Goal: Transaction & Acquisition: Purchase product/service

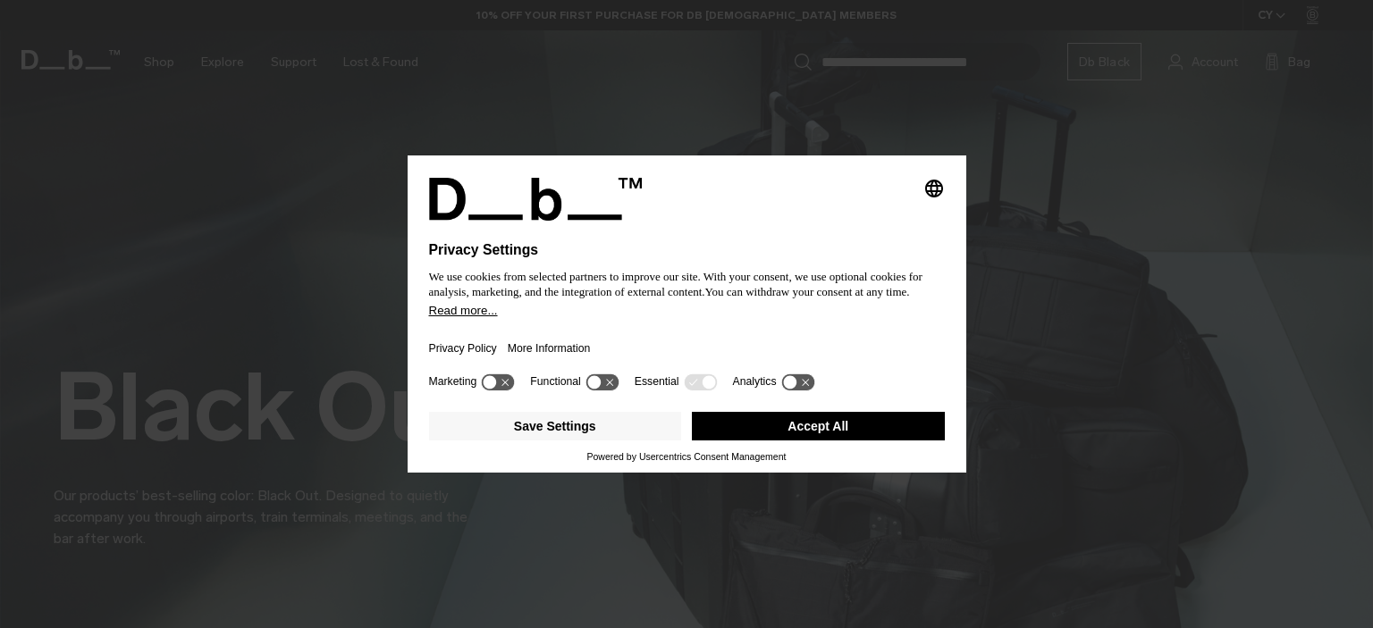
click at [758, 432] on button "Accept All" at bounding box center [818, 426] width 253 height 29
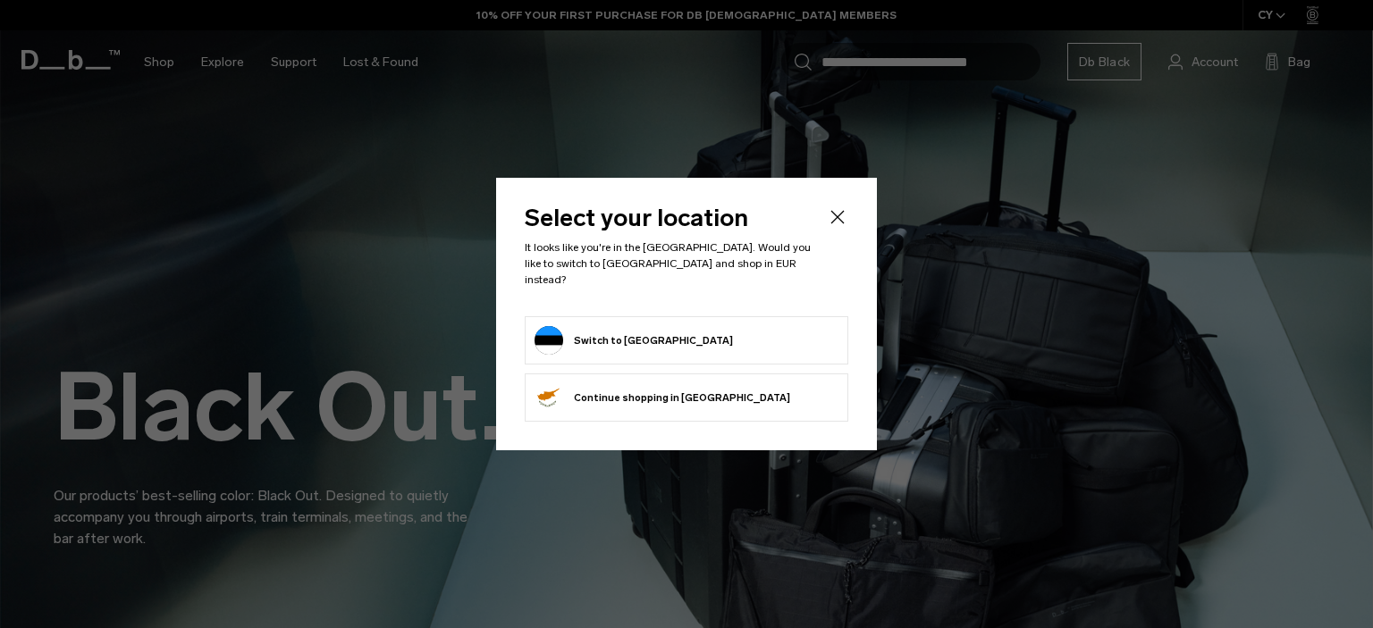
click at [715, 333] on form "Switch to Estonia" at bounding box center [686, 340] width 304 height 29
click at [593, 332] on button "Switch to Estonia" at bounding box center [633, 340] width 198 height 29
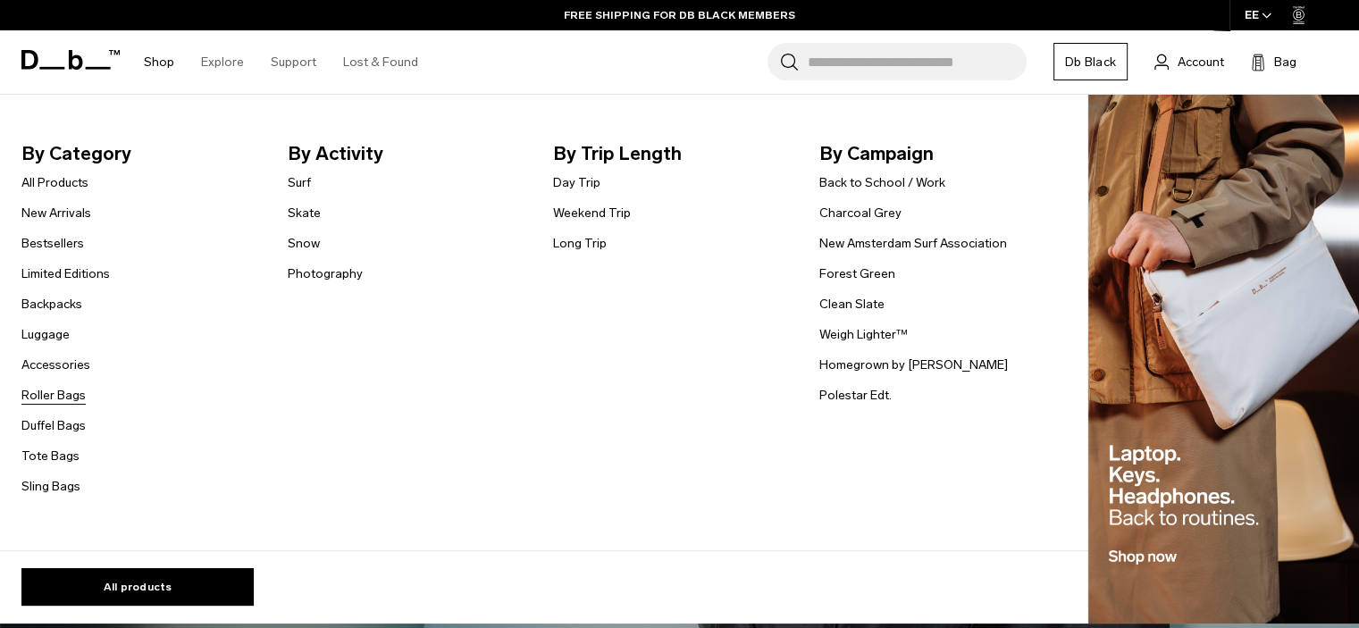
click at [54, 403] on link "Roller Bags" at bounding box center [53, 395] width 64 height 19
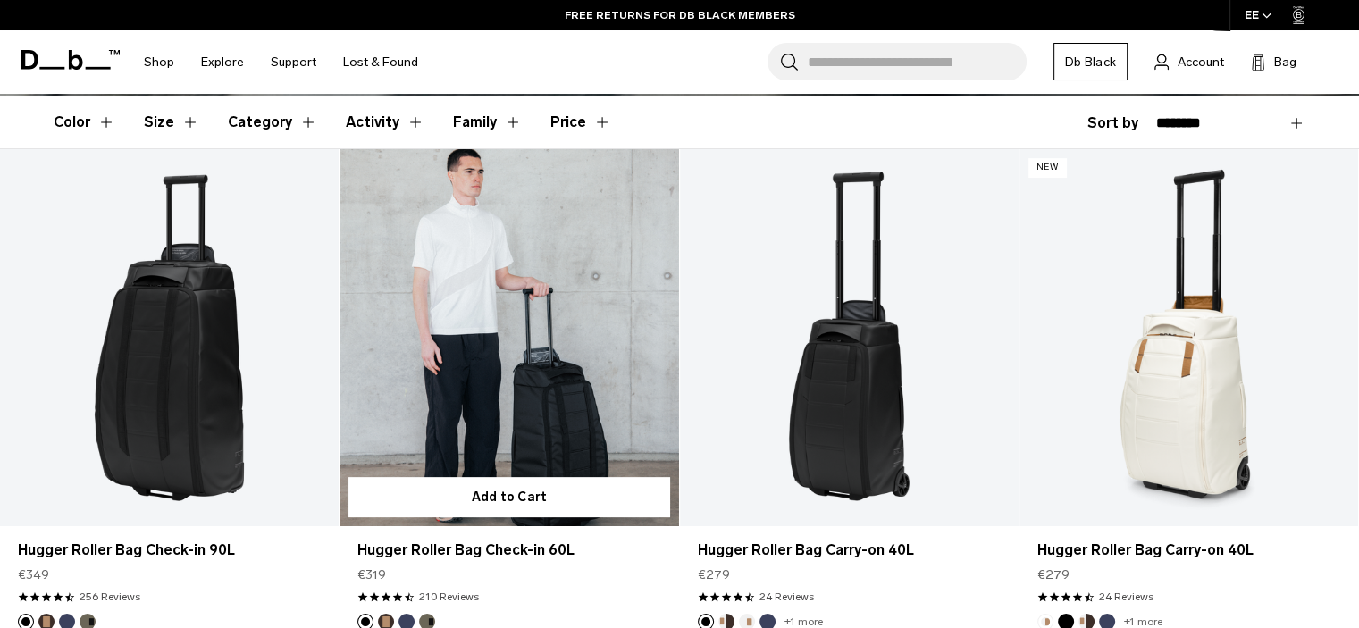
scroll to position [292, 0]
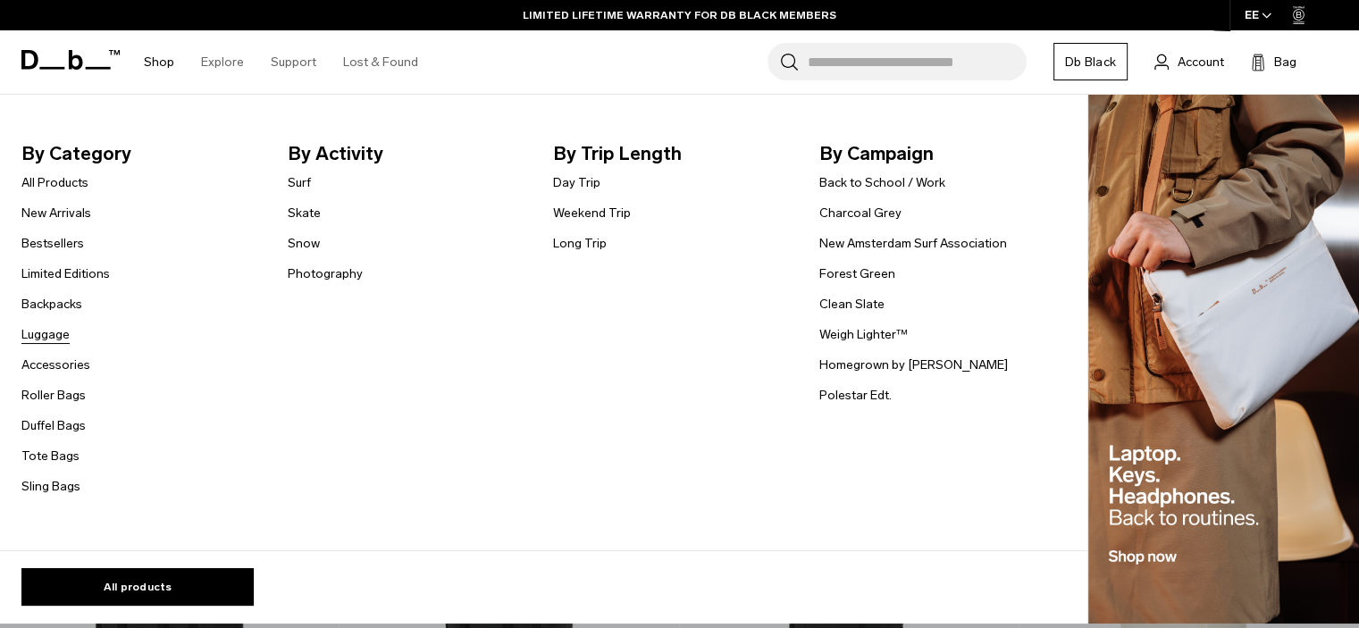
click at [53, 335] on link "Luggage" at bounding box center [45, 334] width 48 height 19
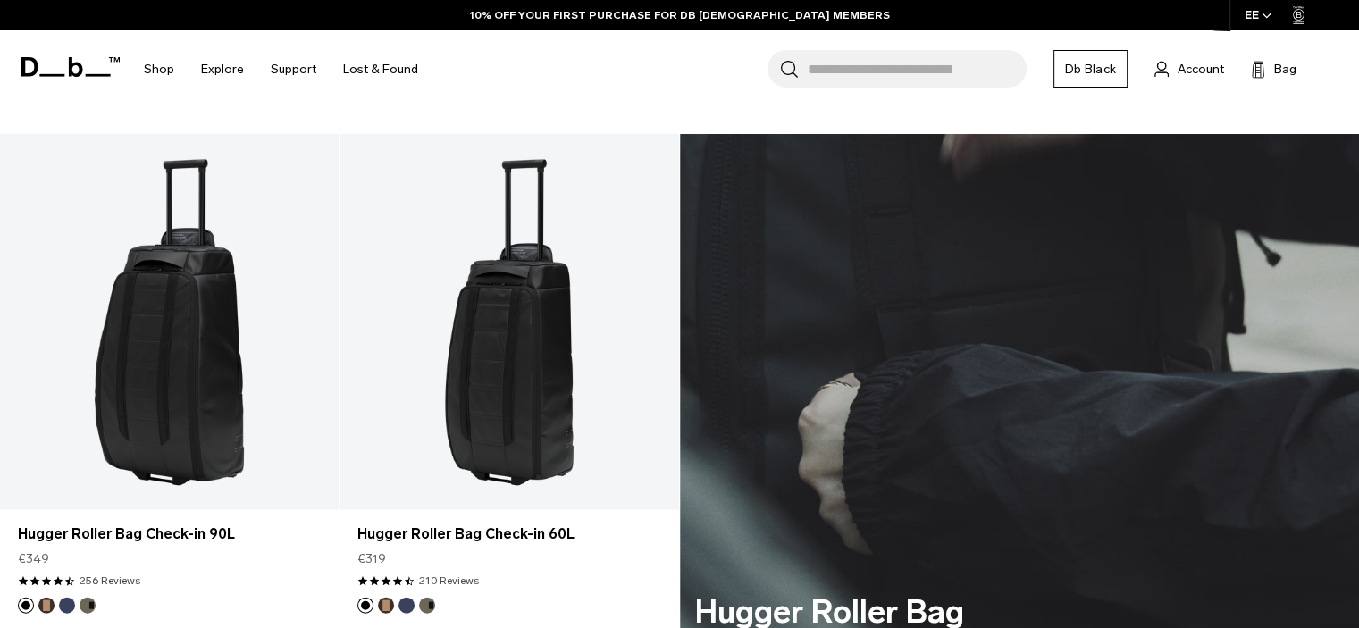
scroll to position [3996, 0]
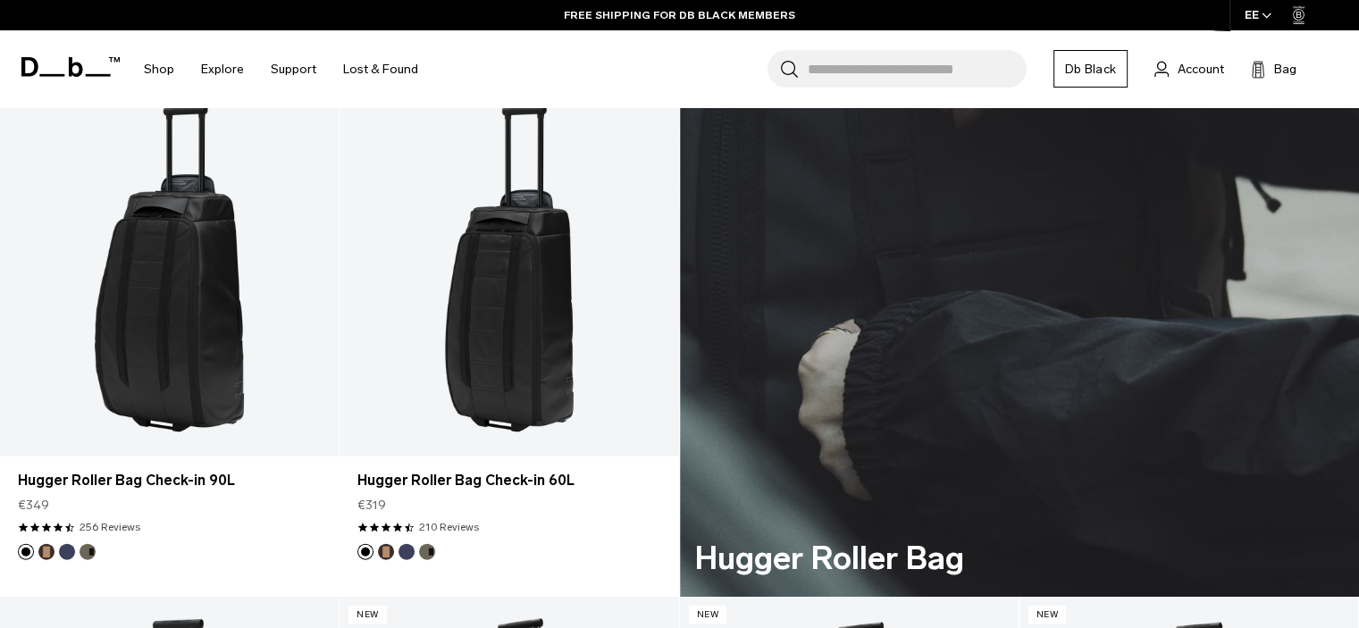
click at [1049, 189] on div "Hugger Roller Bag" at bounding box center [1020, 338] width 680 height 516
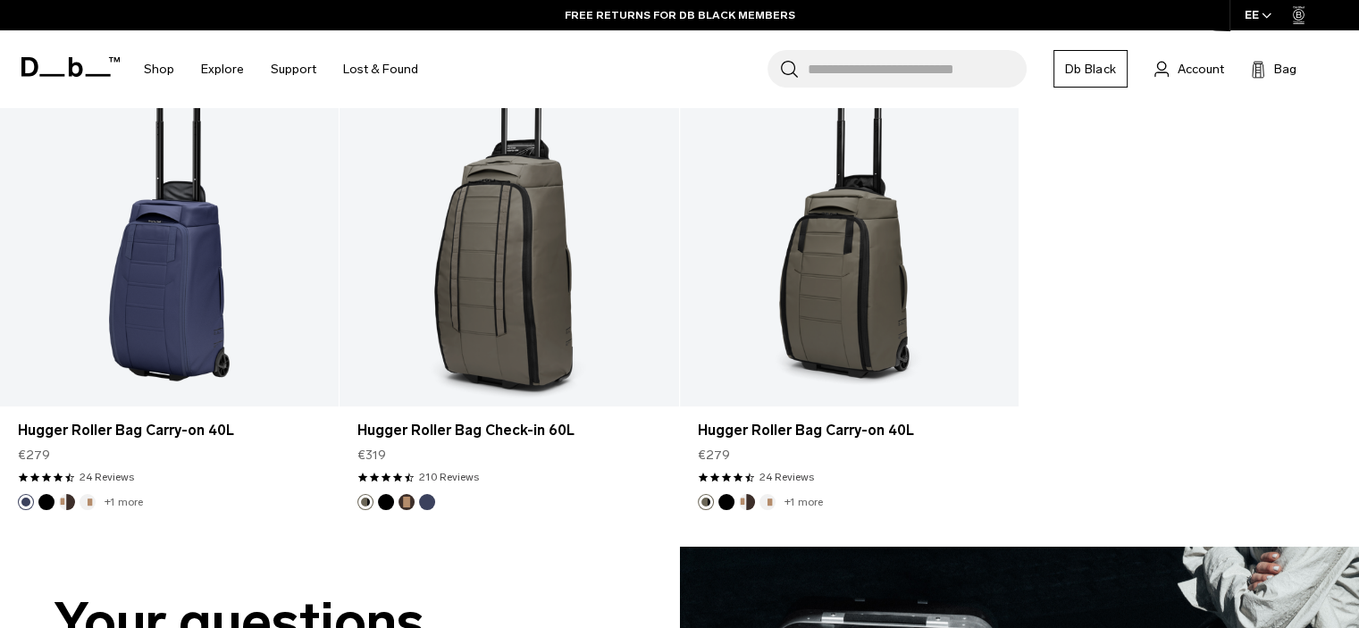
scroll to position [5597, 0]
